Goal: Information Seeking & Learning: Learn about a topic

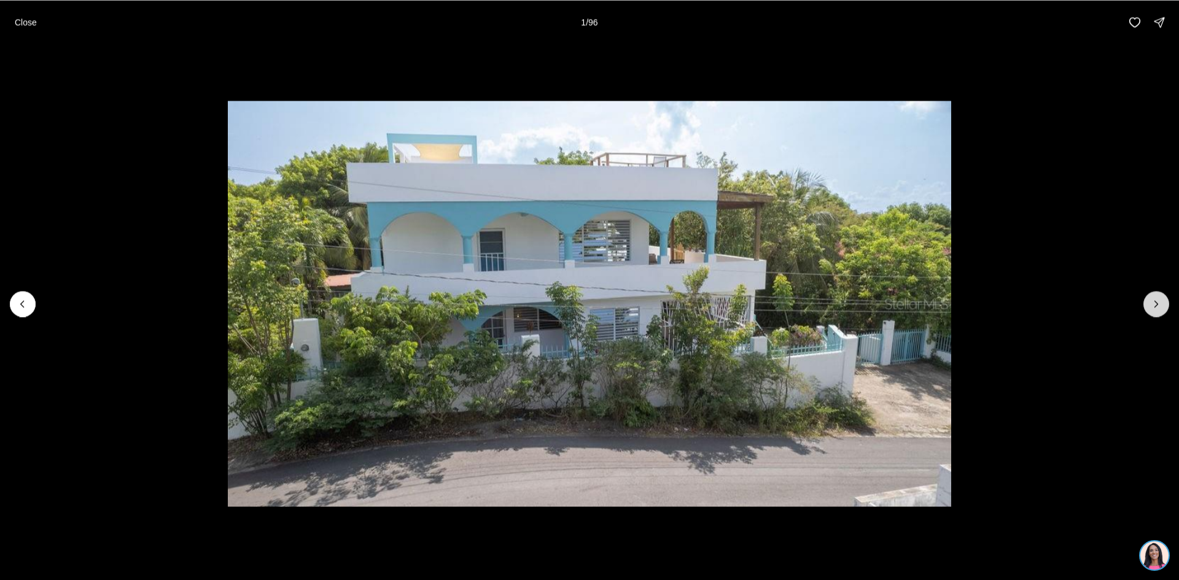
click at [1158, 313] on button "Next slide" at bounding box center [1156, 304] width 26 height 26
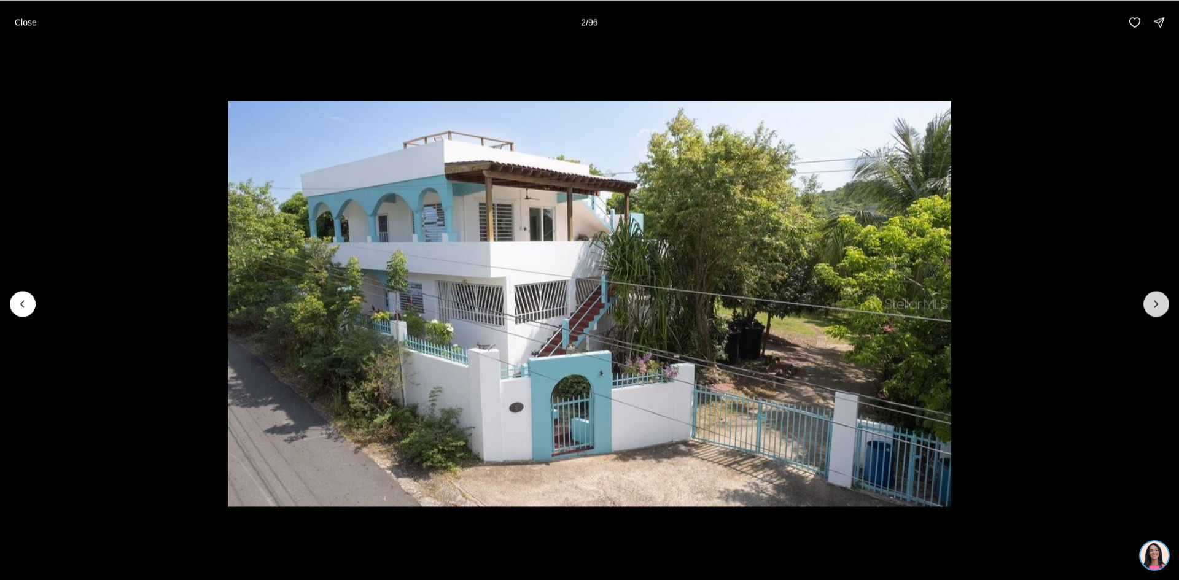
click at [1158, 307] on icon "Next slide" at bounding box center [1156, 304] width 12 height 12
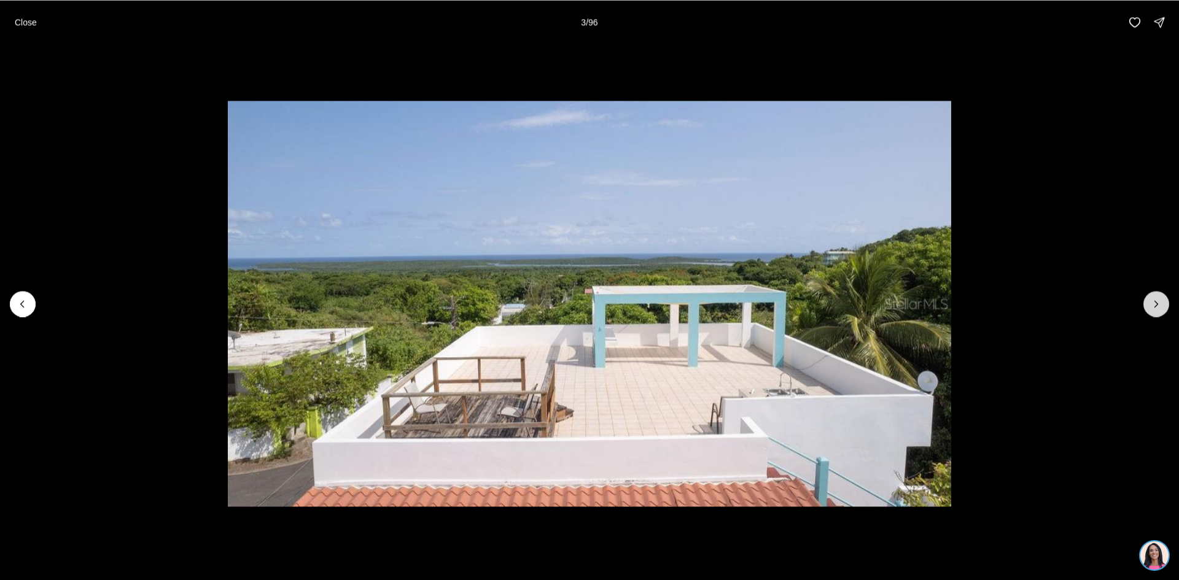
click at [1158, 307] on icon "Next slide" at bounding box center [1156, 304] width 12 height 12
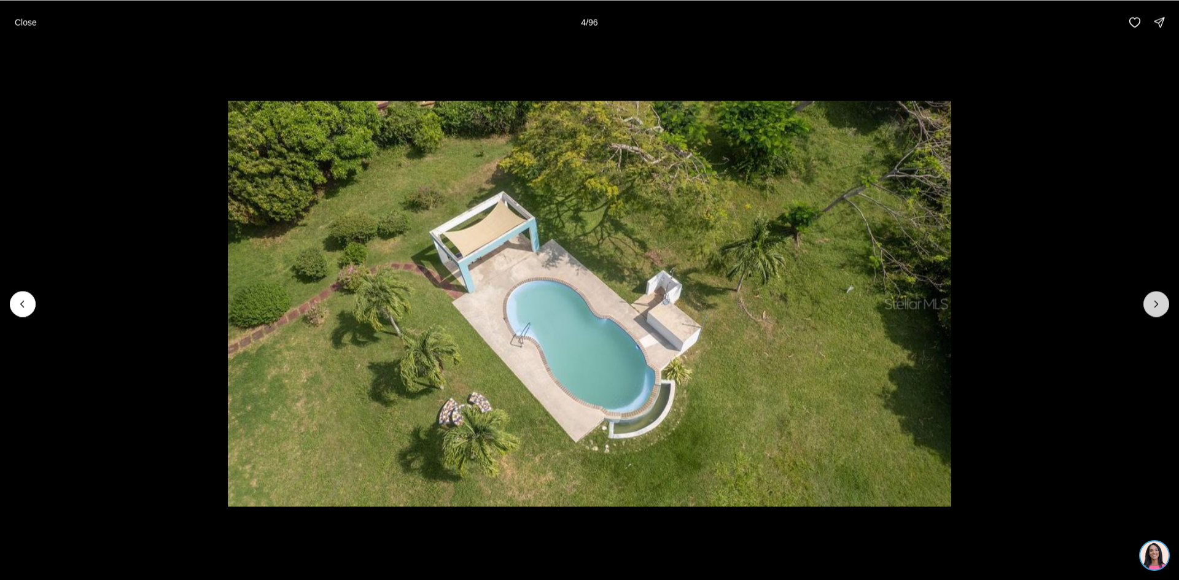
click at [1158, 307] on icon "Next slide" at bounding box center [1156, 304] width 12 height 12
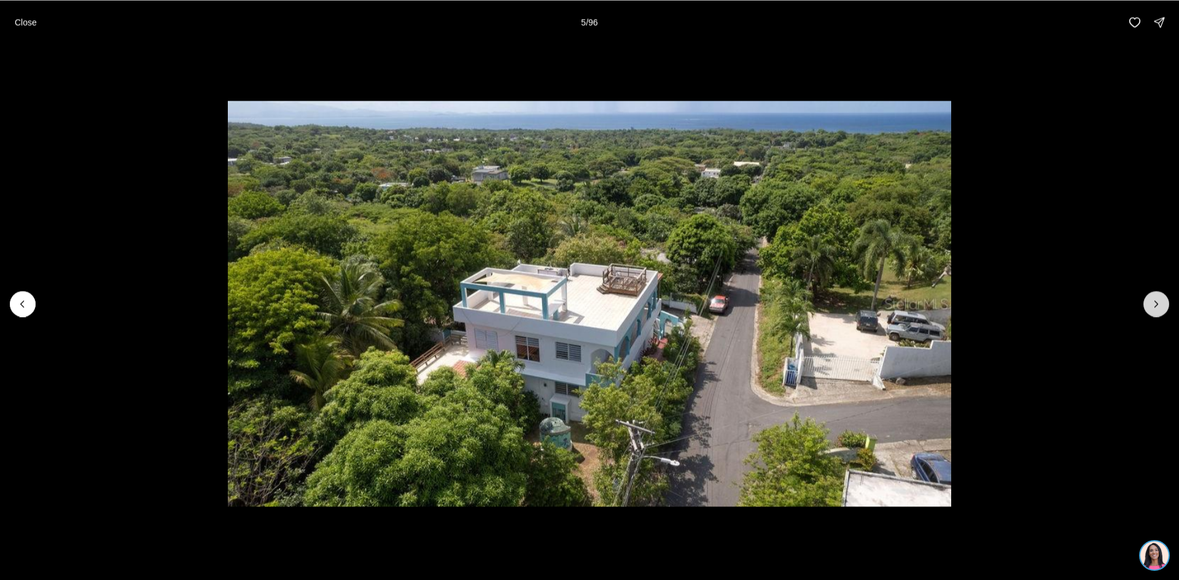
click at [1158, 307] on icon "Next slide" at bounding box center [1156, 304] width 12 height 12
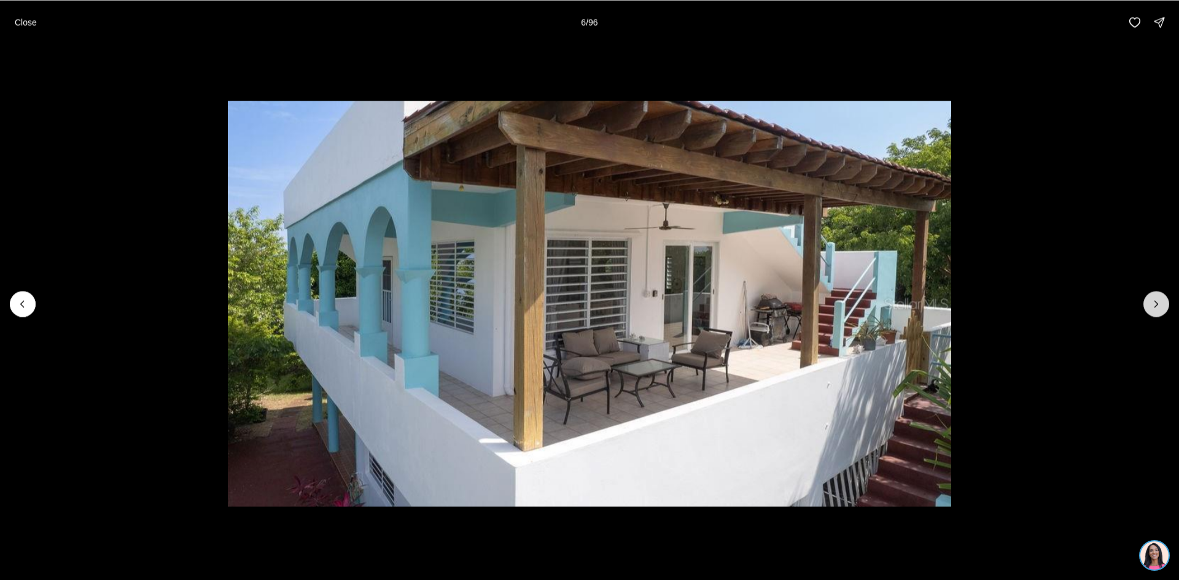
click at [1158, 307] on icon "Next slide" at bounding box center [1156, 304] width 12 height 12
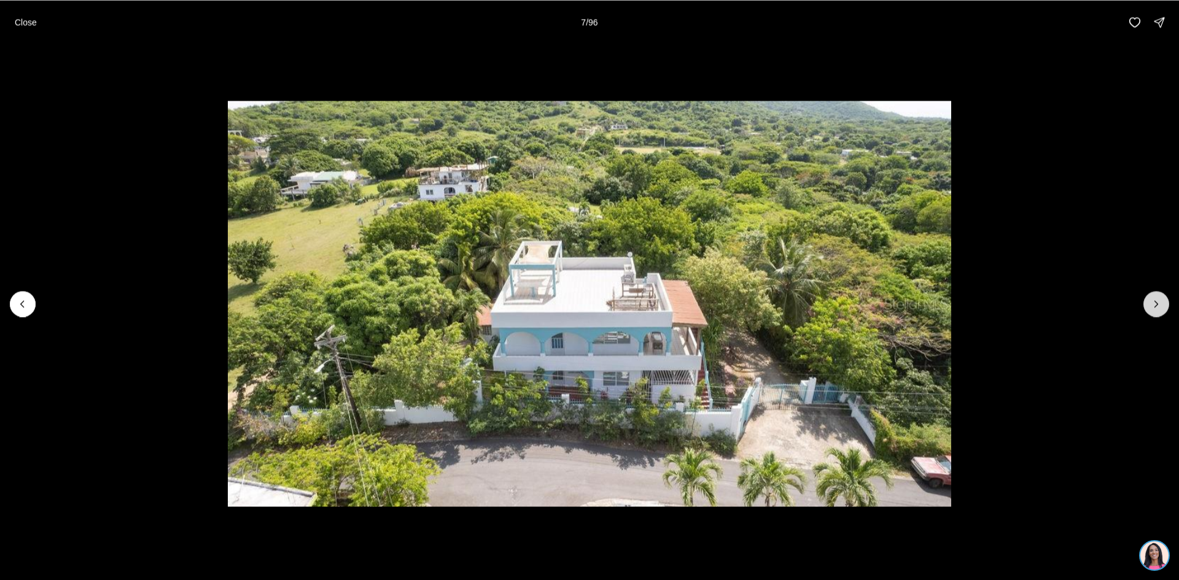
click at [1158, 306] on icon "Next slide" at bounding box center [1156, 304] width 12 height 12
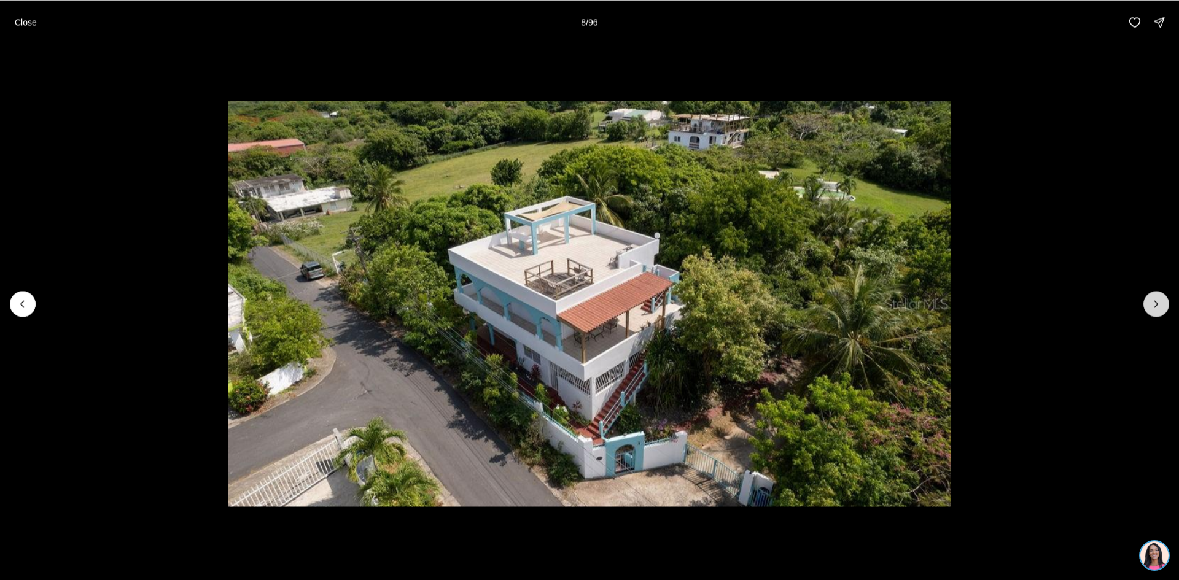
click at [1158, 306] on icon "Next slide" at bounding box center [1156, 304] width 12 height 12
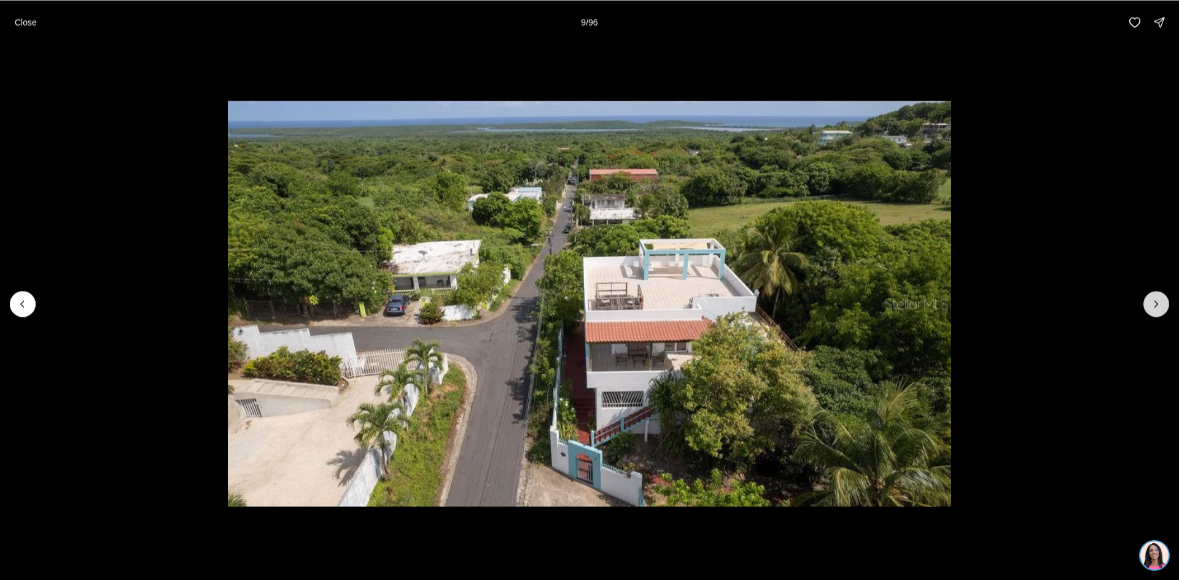
click at [1158, 306] on icon "Next slide" at bounding box center [1156, 304] width 12 height 12
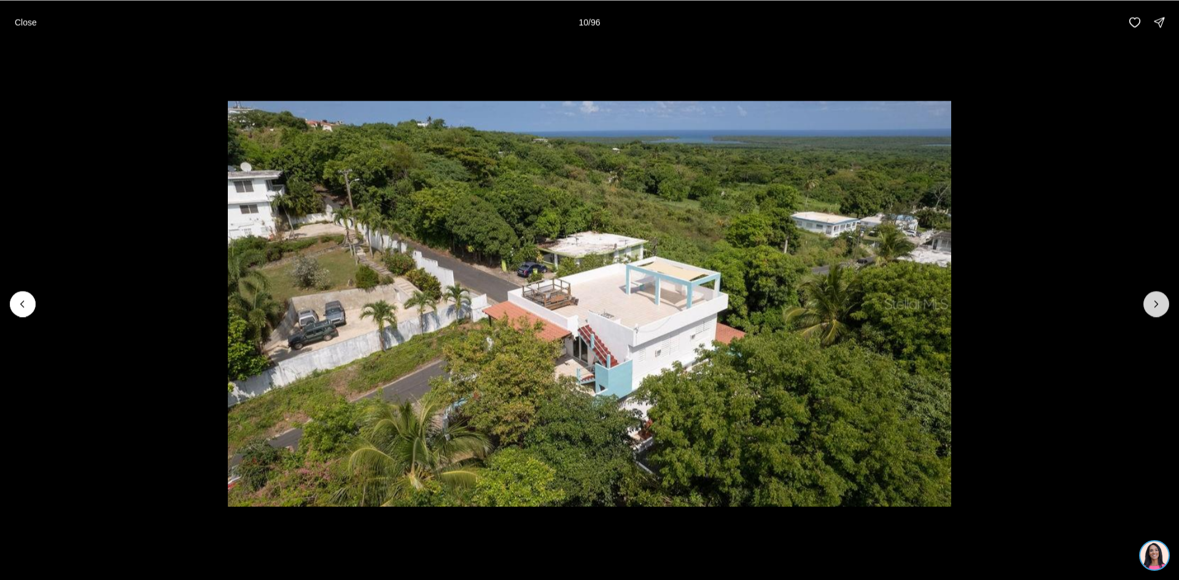
click at [1158, 306] on icon "Next slide" at bounding box center [1156, 304] width 12 height 12
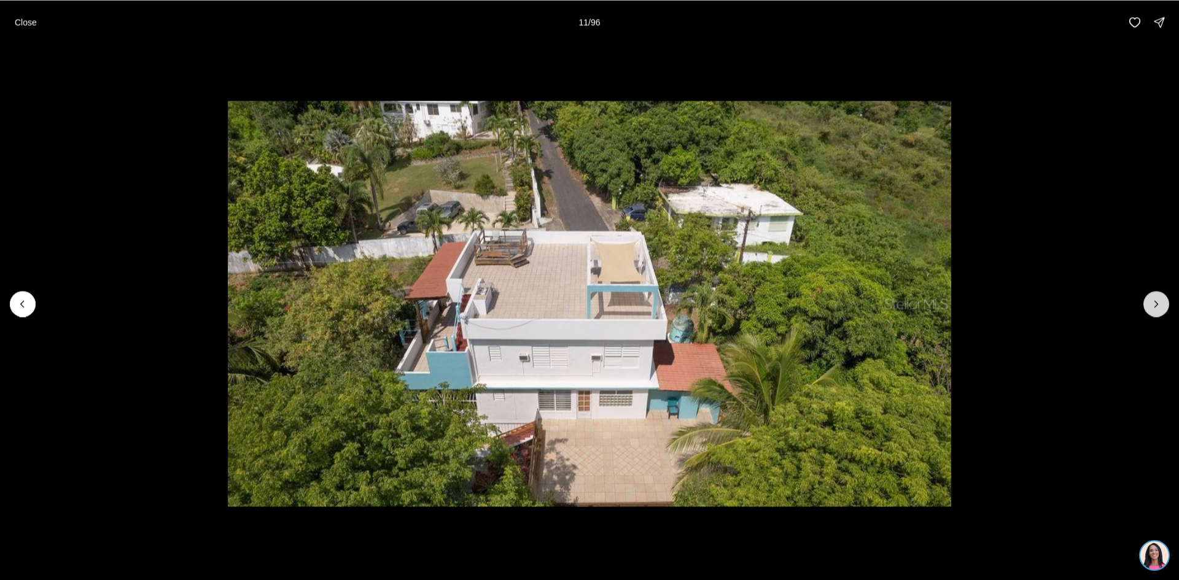
click at [1158, 306] on icon "Next slide" at bounding box center [1156, 304] width 12 height 12
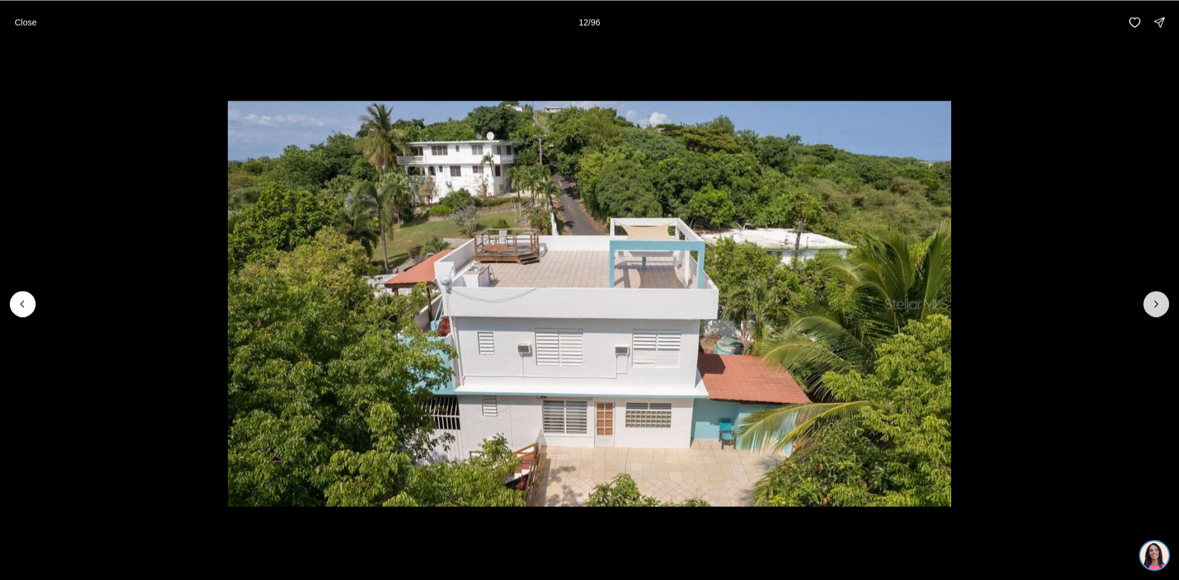
click at [1158, 306] on icon "Next slide" at bounding box center [1156, 304] width 12 height 12
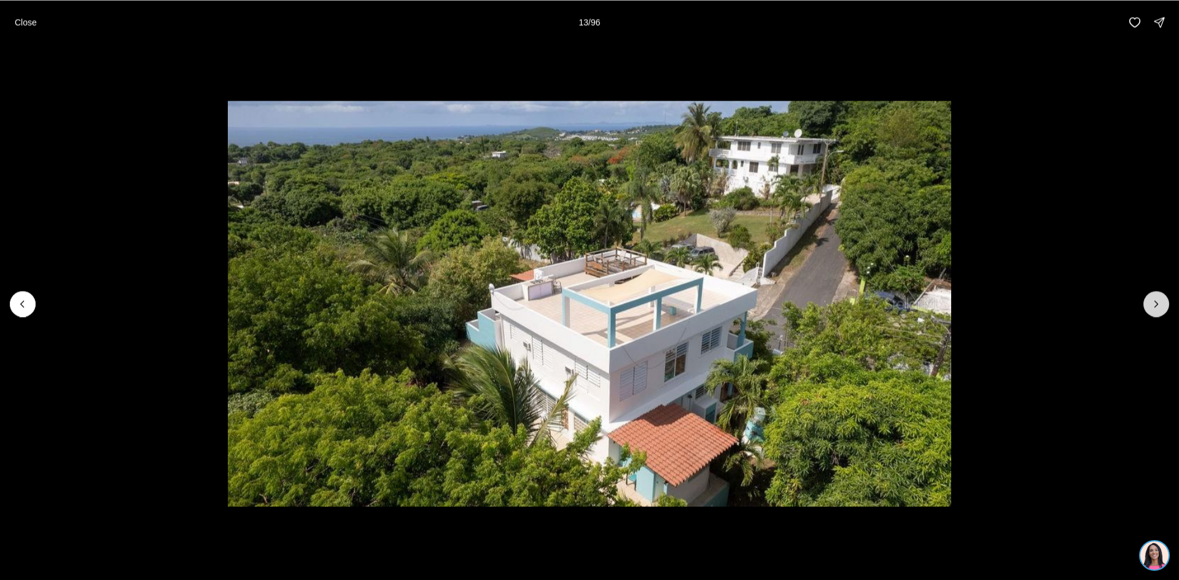
click at [1158, 306] on icon "Next slide" at bounding box center [1156, 304] width 12 height 12
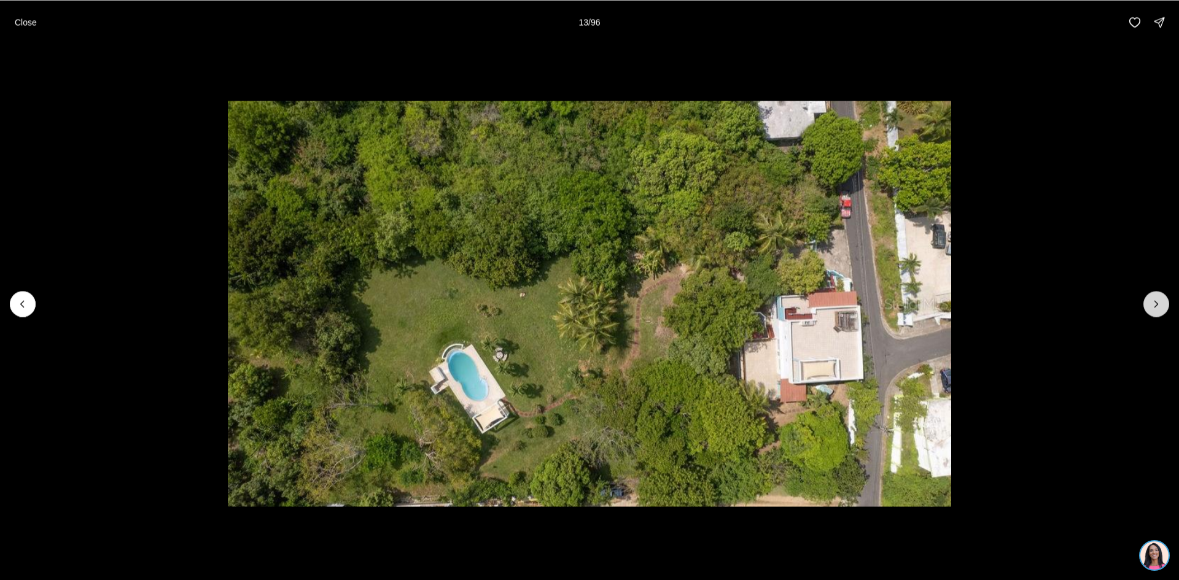
click at [1158, 306] on icon "Next slide" at bounding box center [1156, 304] width 12 height 12
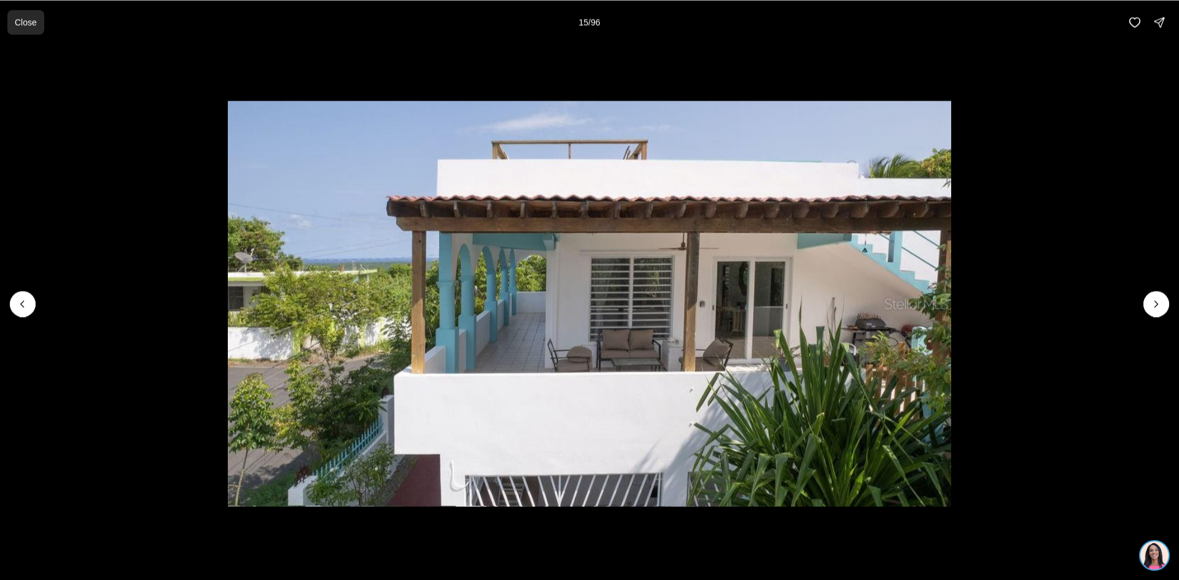
click at [23, 18] on p "Close" at bounding box center [26, 22] width 22 height 10
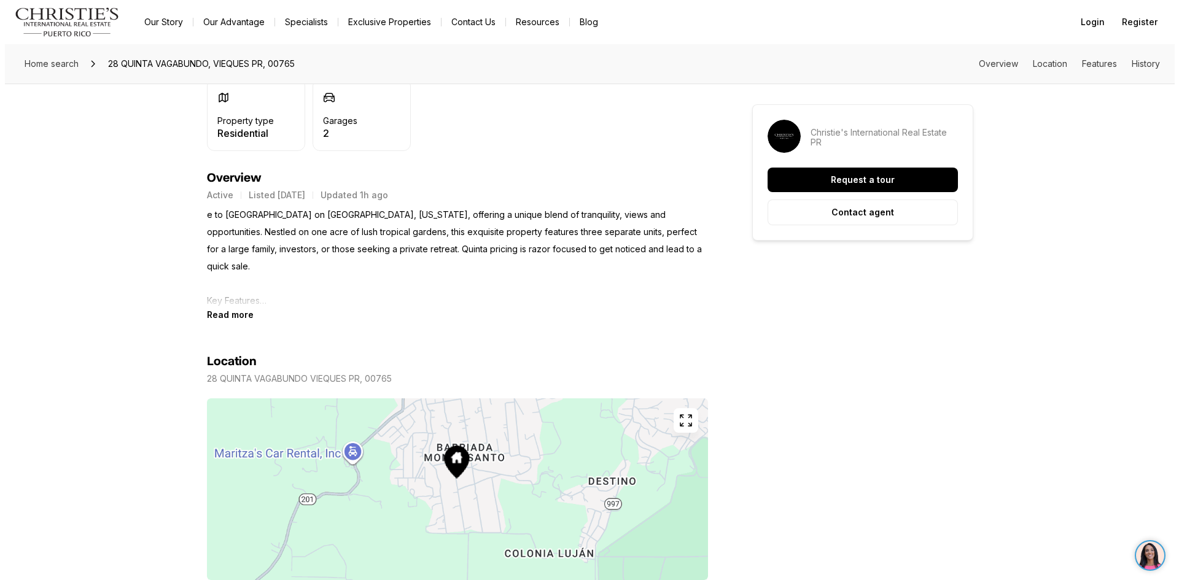
scroll to position [430, 0]
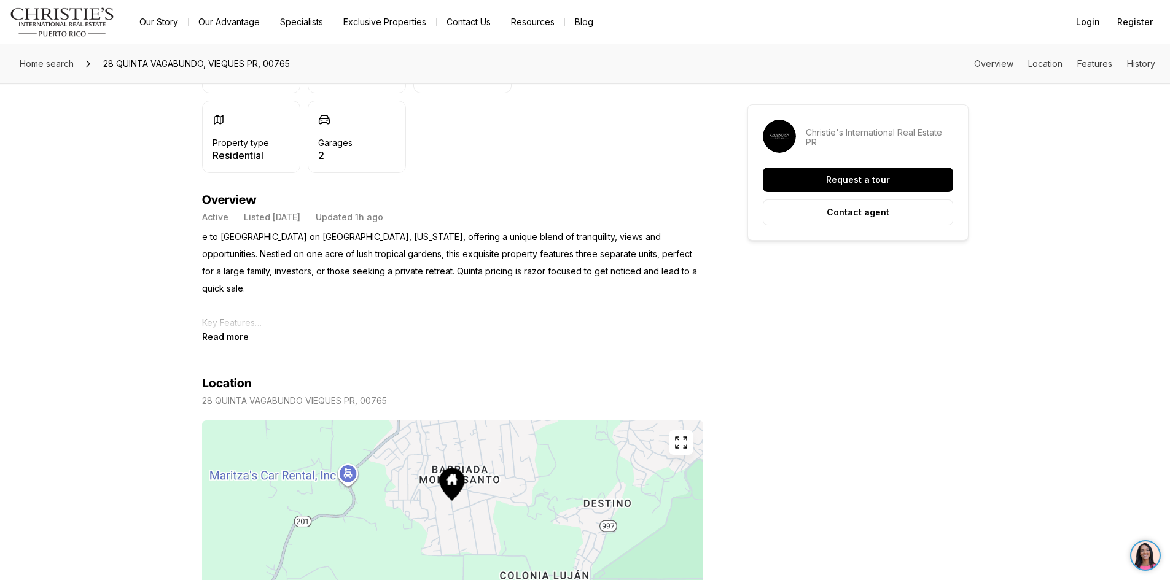
click at [682, 441] on icon "button" at bounding box center [681, 442] width 15 height 15
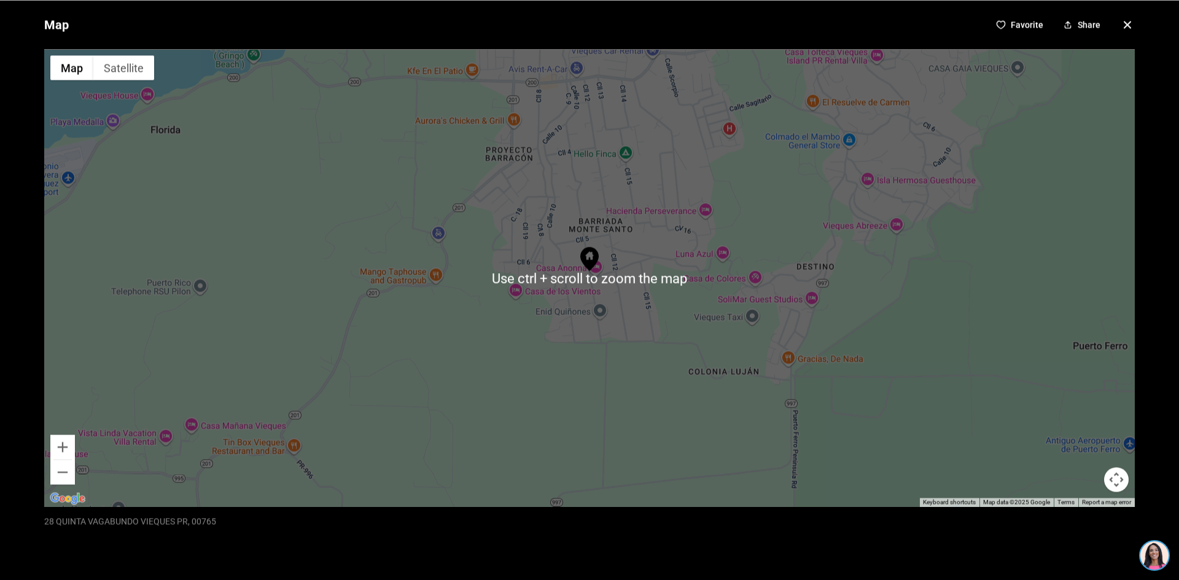
click at [268, 183] on div at bounding box center [589, 277] width 1090 height 457
